Goal: Find contact information: Find contact information

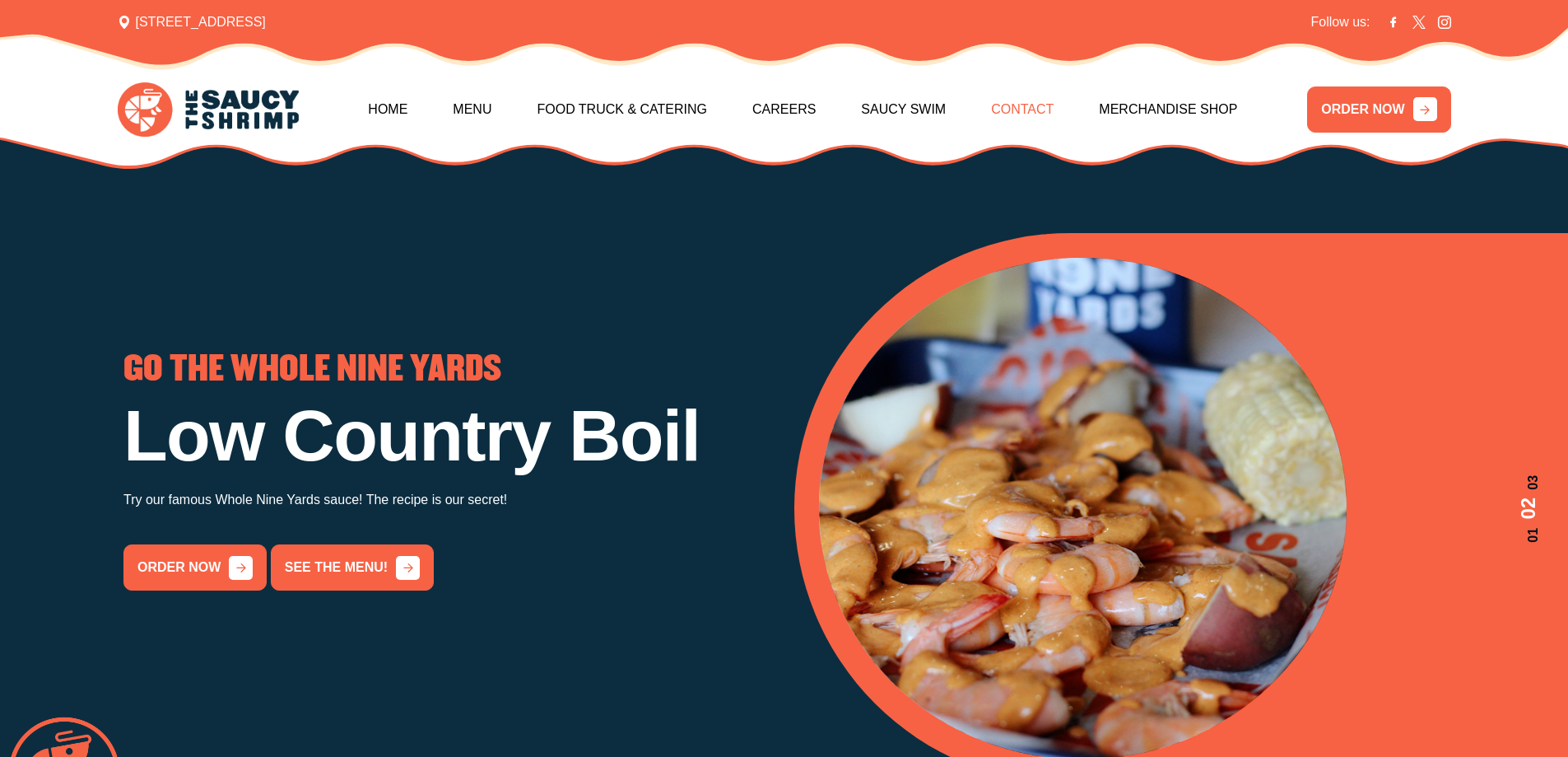
click at [1008, 103] on link "Contact" at bounding box center [1022, 109] width 62 height 71
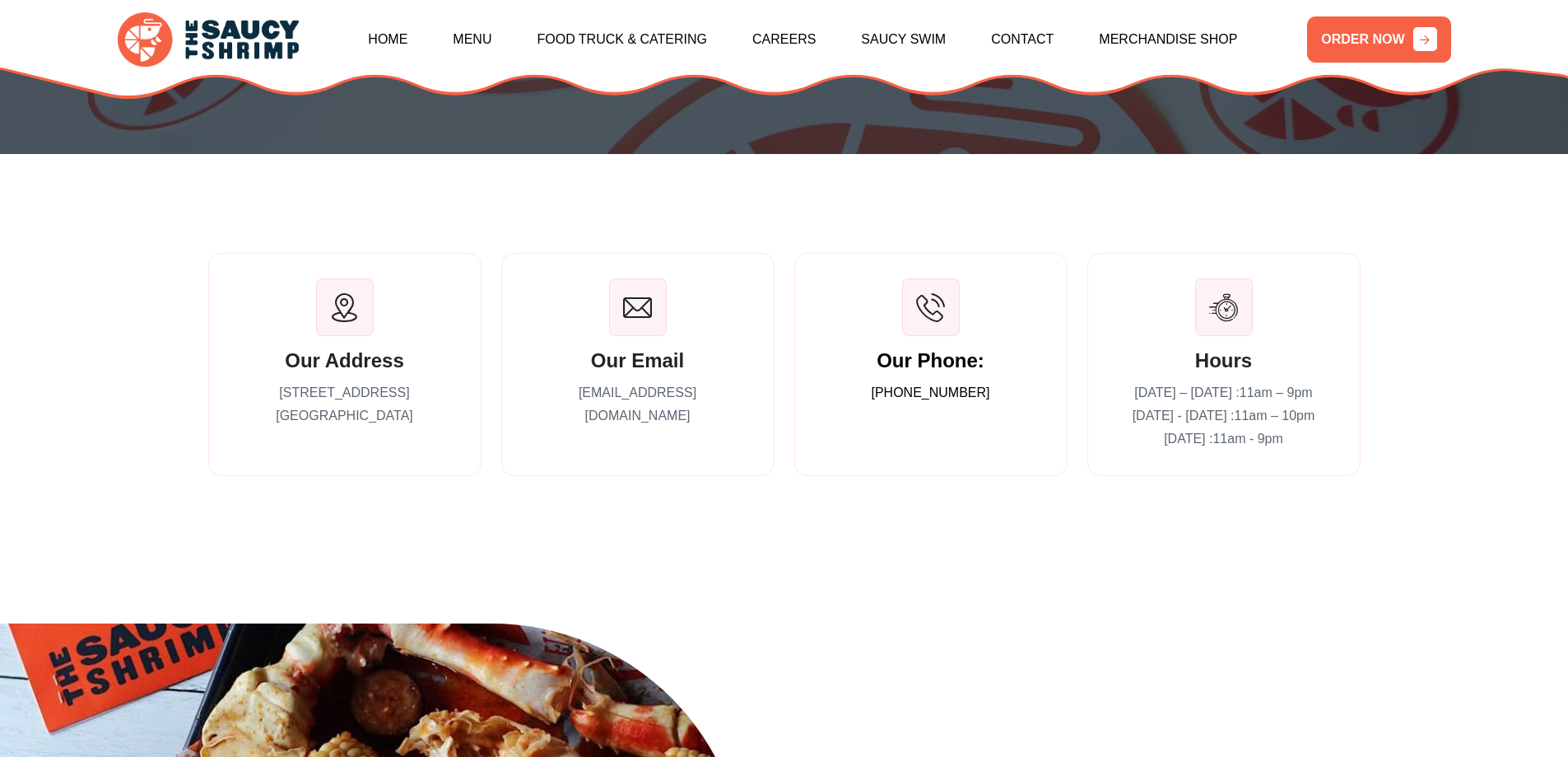
scroll to position [330, 0]
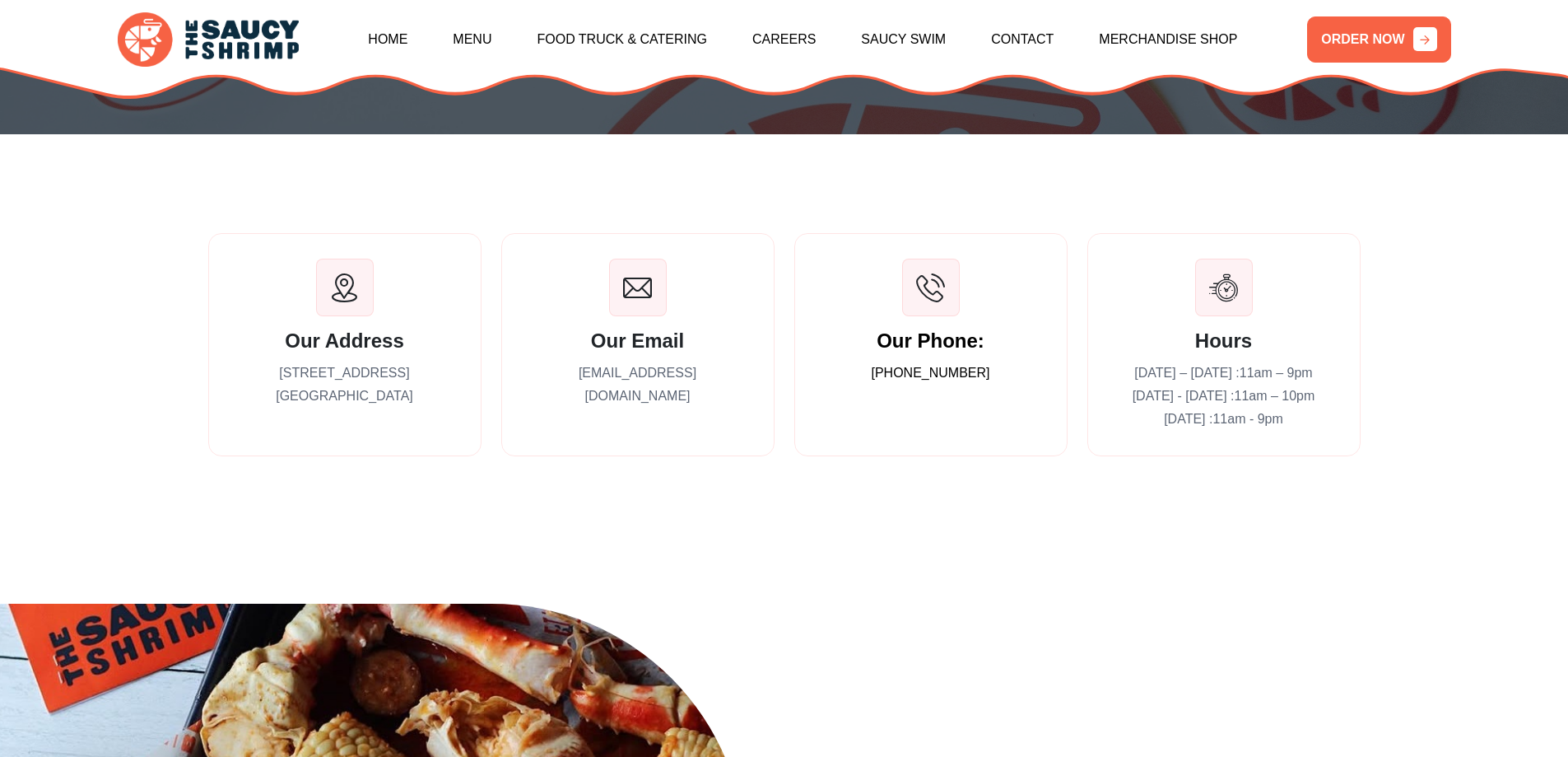
drag, startPoint x: 733, startPoint y: 373, endPoint x: 538, endPoint y: 378, distance: 195.1
click at [538, 378] on p "[EMAIL_ADDRESS][DOMAIN_NAME]" at bounding box center [638, 384] width 222 height 46
copy p "[EMAIL_ADDRESS][DOMAIN_NAME]"
